Goal: Task Accomplishment & Management: Use online tool/utility

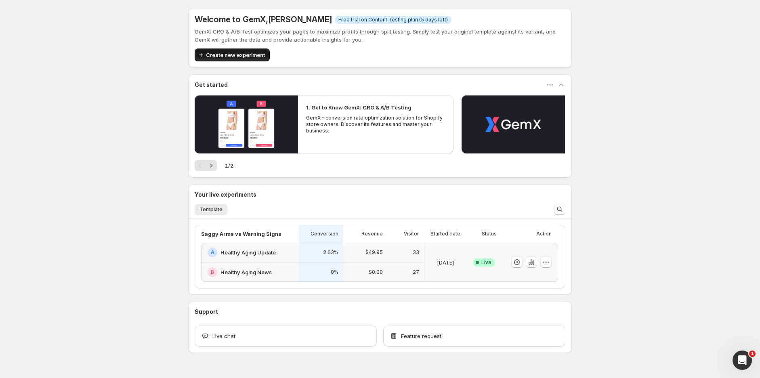
click at [239, 58] on span "Create new experiment" at bounding box center [235, 55] width 59 height 8
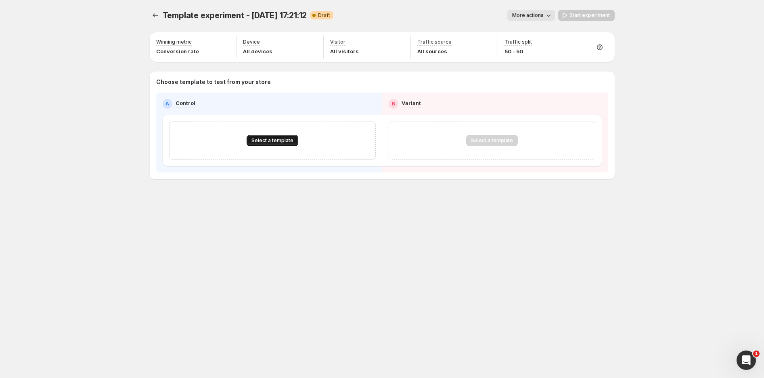
click at [264, 142] on span "Select a template" at bounding box center [272, 140] width 42 height 6
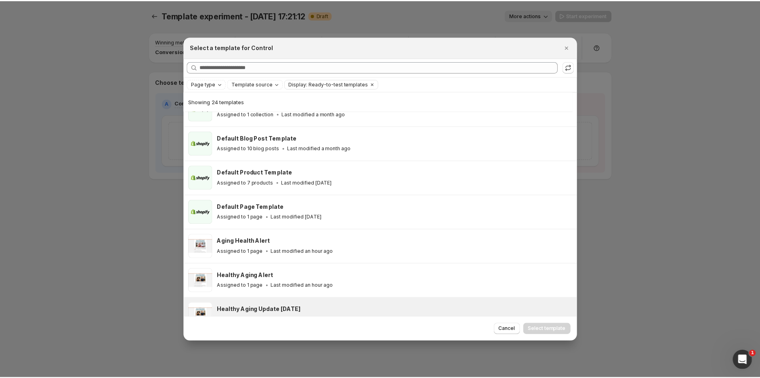
scroll to position [109, 0]
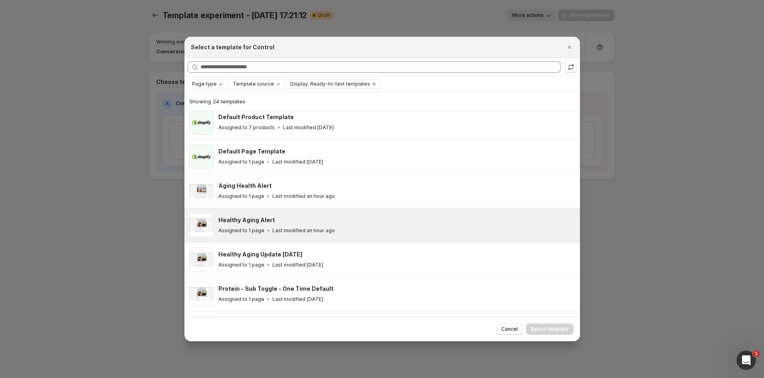
click at [284, 223] on div "Healthy Aging Alert" at bounding box center [395, 220] width 354 height 8
click at [554, 333] on button "Select template" at bounding box center [550, 328] width 48 height 11
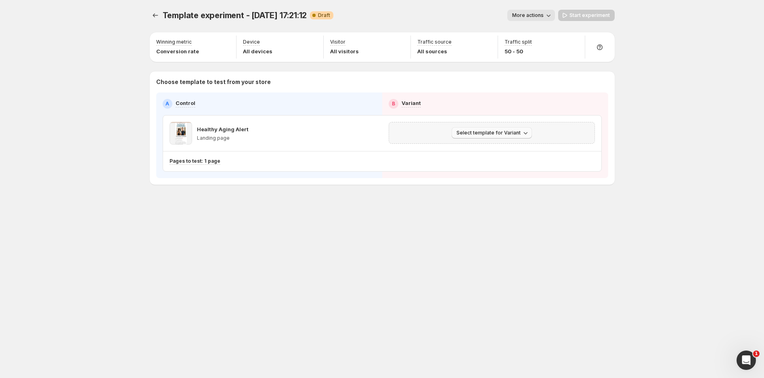
click at [492, 134] on span "Select template for Variant" at bounding box center [488, 133] width 64 height 6
click at [497, 153] on span "Select an existing template" at bounding box center [493, 150] width 82 height 8
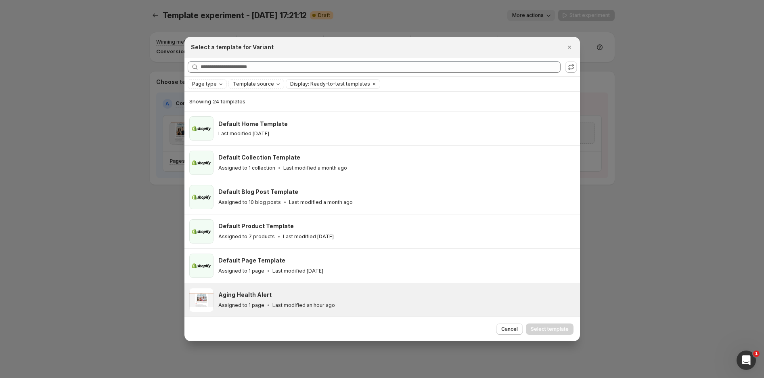
click at [276, 299] on div "Aging Health Alert Assigned to 1 page Last modified an hour ago" at bounding box center [395, 300] width 354 height 19
click at [553, 331] on span "Select template" at bounding box center [550, 329] width 38 height 6
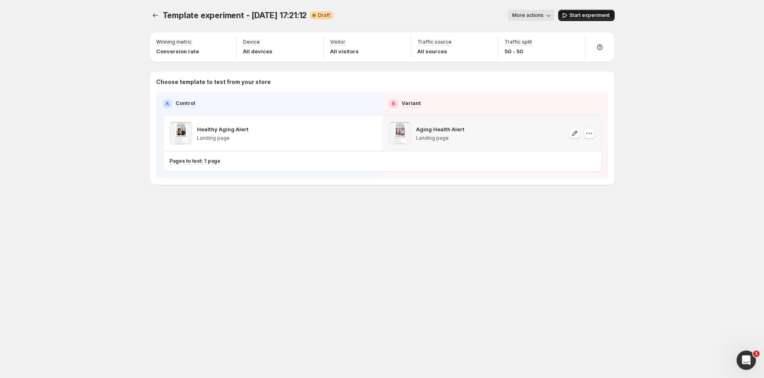
click at [584, 14] on span "Start experiment" at bounding box center [590, 15] width 40 height 6
click at [503, 243] on div "Template experiment - [DATE] 17:21:12. This page is ready Template experiment -…" at bounding box center [382, 189] width 484 height 378
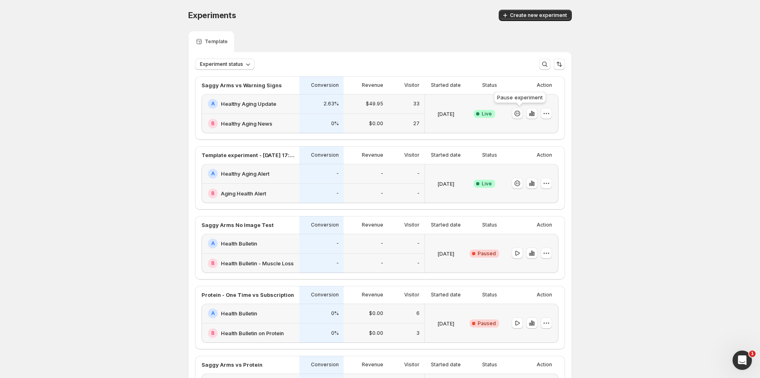
click at [519, 113] on icon "button" at bounding box center [517, 113] width 8 height 8
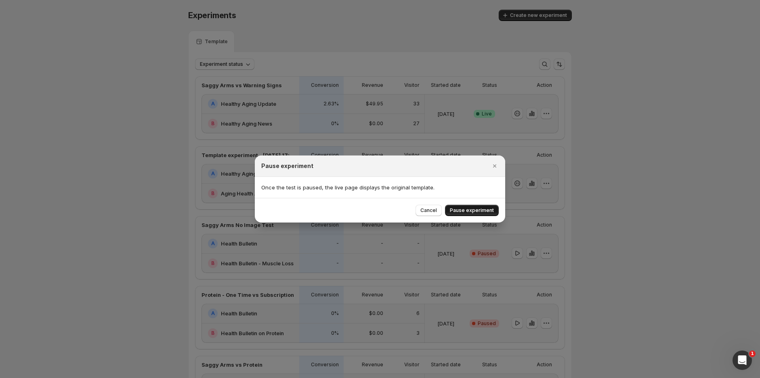
click at [466, 207] on button "Pause experiment" at bounding box center [472, 210] width 54 height 11
